Goal: Task Accomplishment & Management: Manage account settings

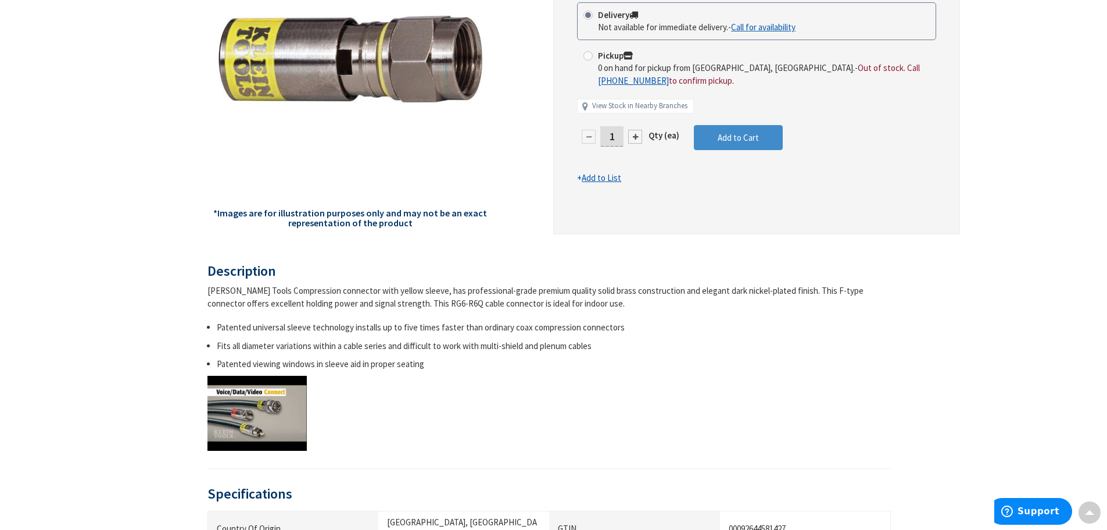
scroll to position [58, 0]
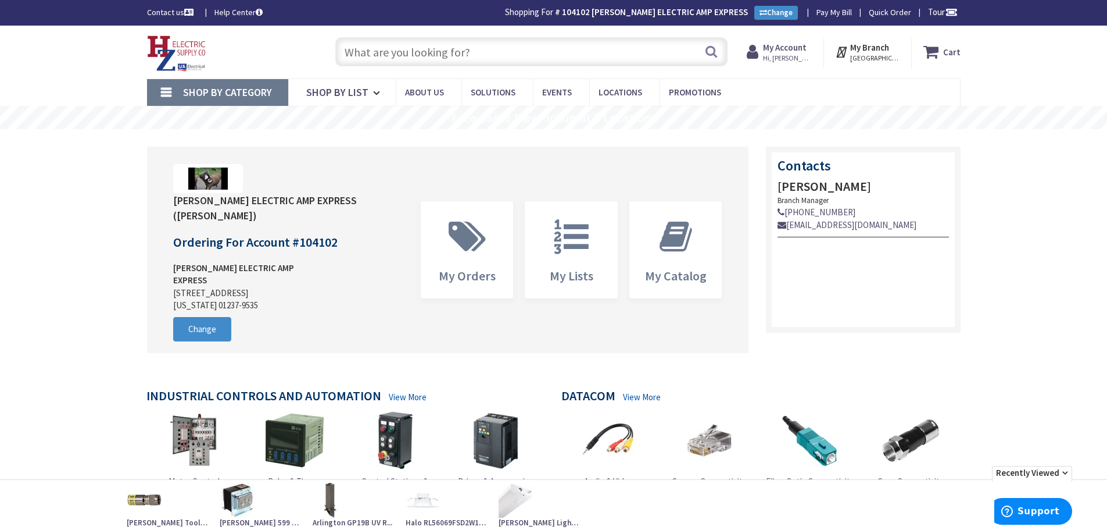
click at [777, 51] on strong "My Account" at bounding box center [785, 47] width 44 height 11
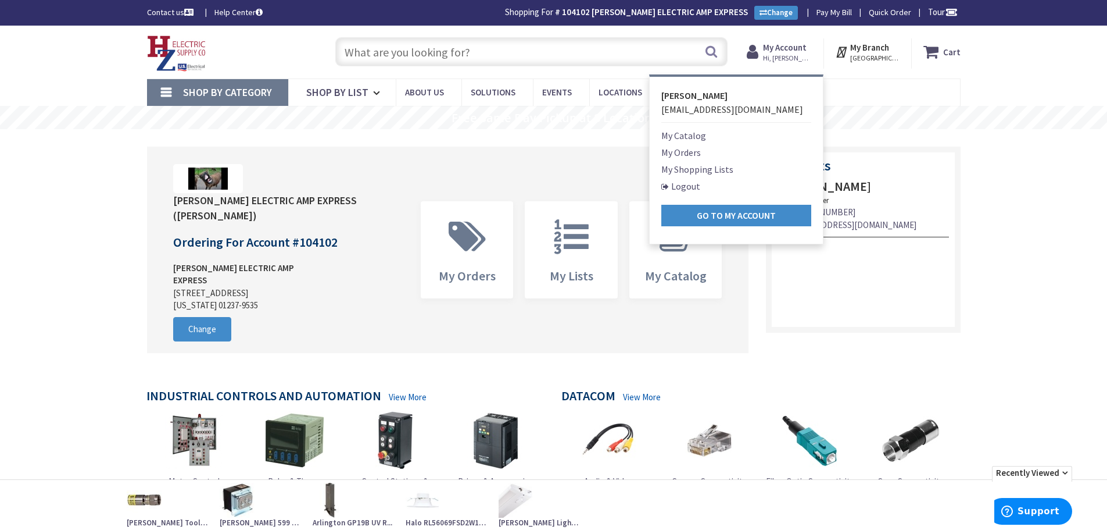
click at [674, 153] on link "My Orders" at bounding box center [682, 152] width 40 height 14
